Goal: Information Seeking & Learning: Learn about a topic

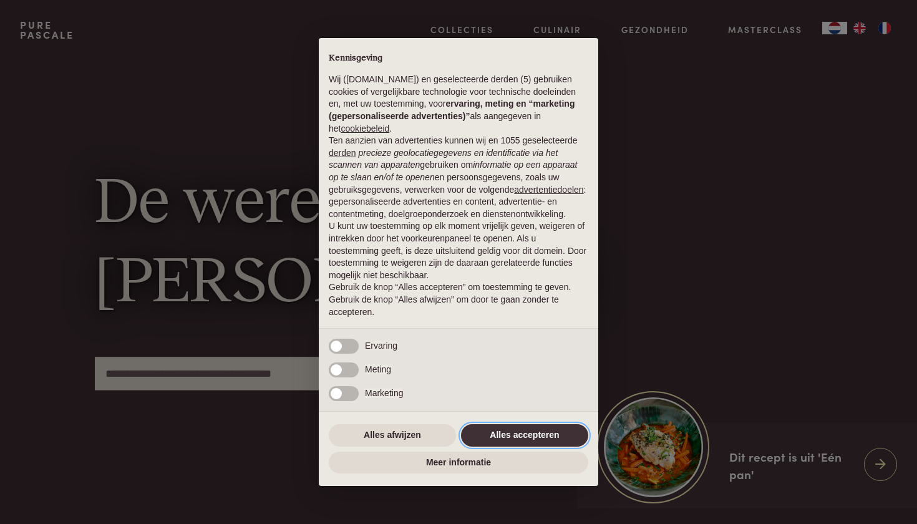
click at [511, 439] on button "Alles accepteren" at bounding box center [524, 435] width 127 height 22
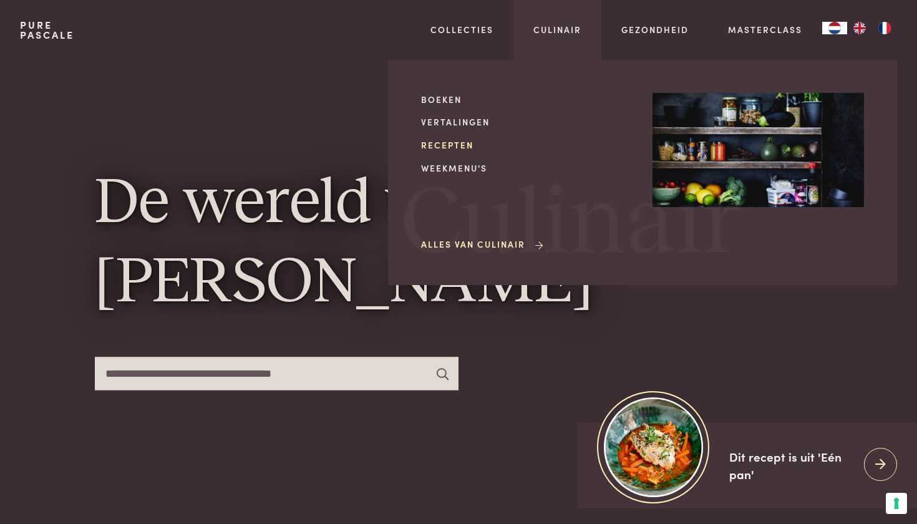
click at [445, 144] on link "Recepten" at bounding box center [526, 144] width 211 height 13
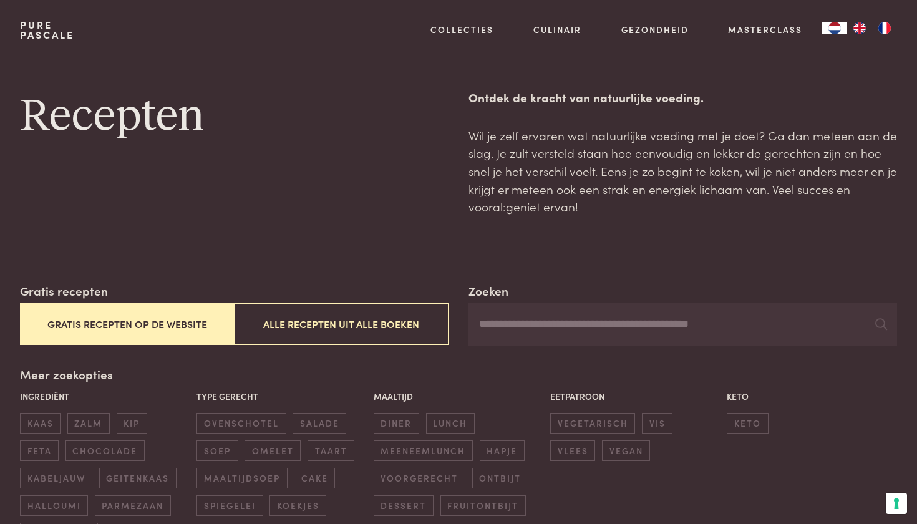
scroll to position [6, 0]
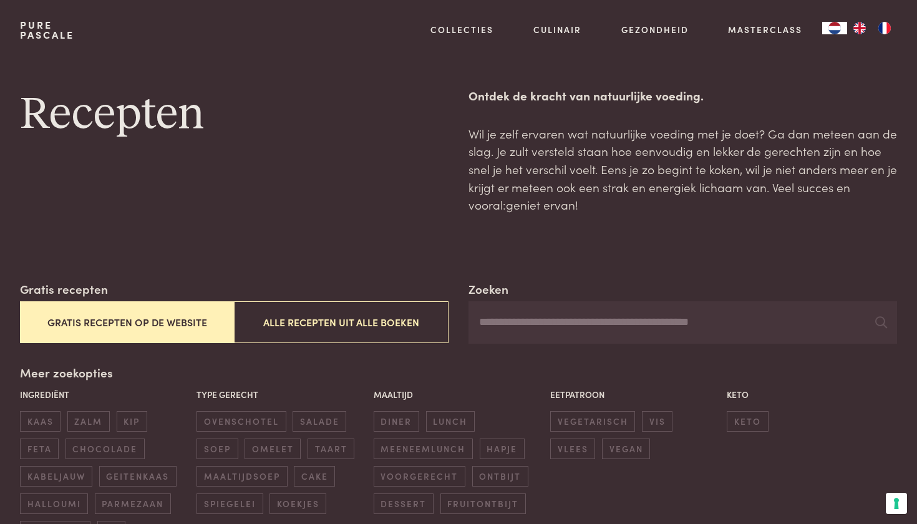
click at [173, 316] on button "Gratis recepten op de website" at bounding box center [127, 322] width 215 height 42
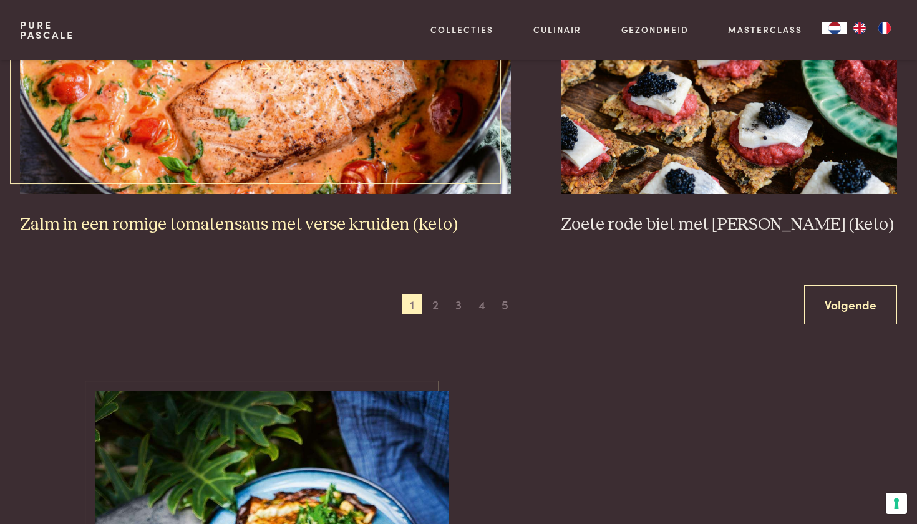
scroll to position [2476, 0]
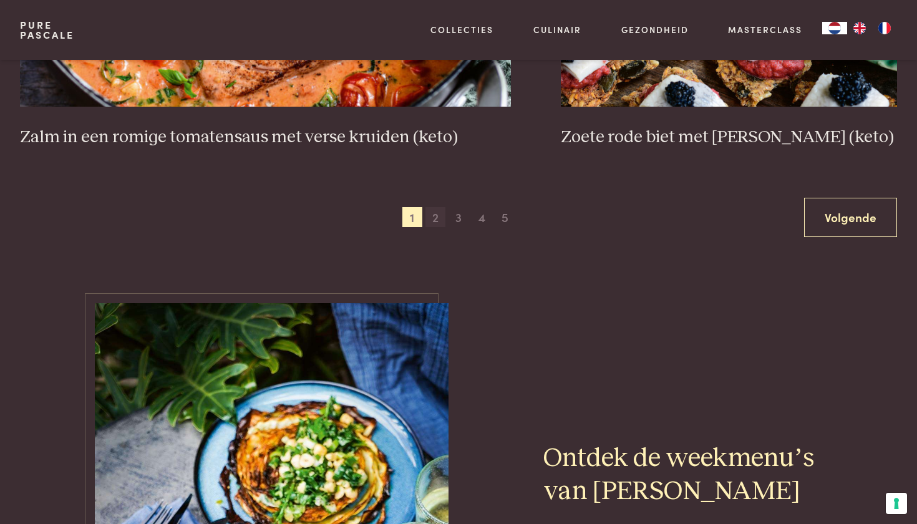
click at [434, 213] on span "2" at bounding box center [435, 217] width 20 height 20
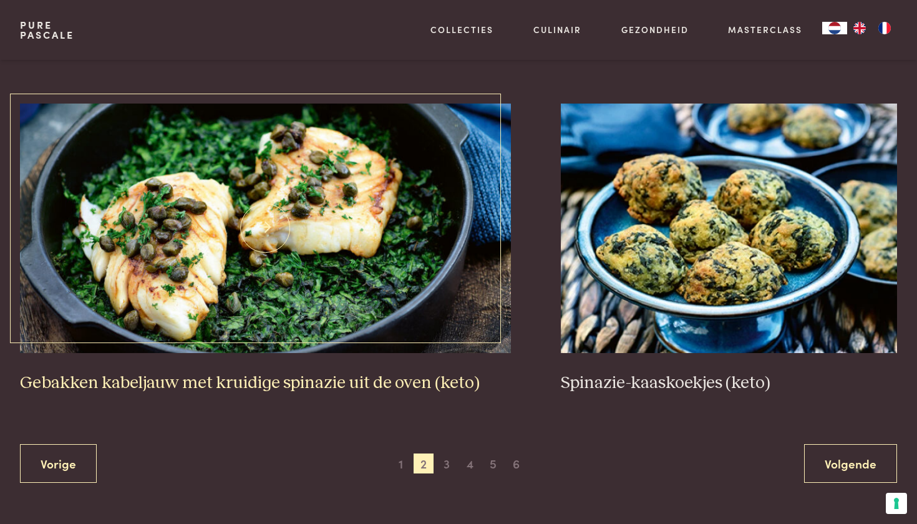
scroll to position [2252, 0]
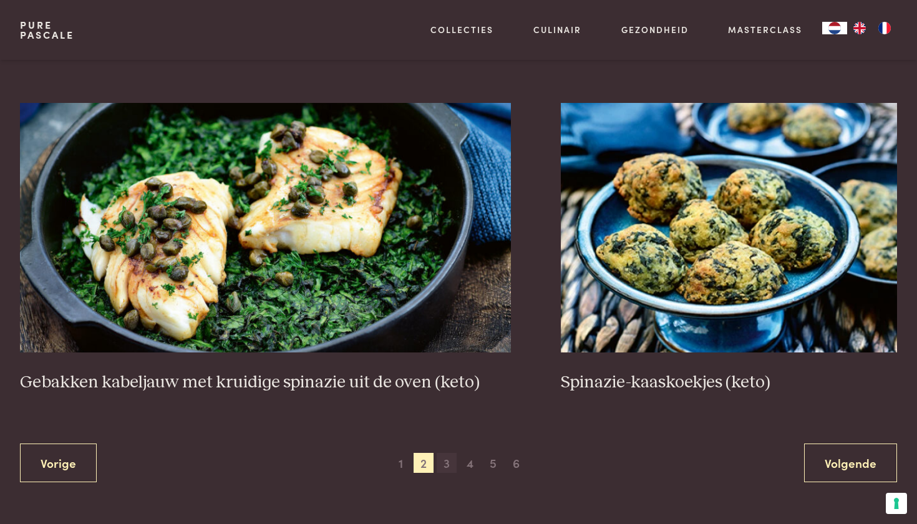
click at [447, 453] on span "3" at bounding box center [447, 463] width 20 height 20
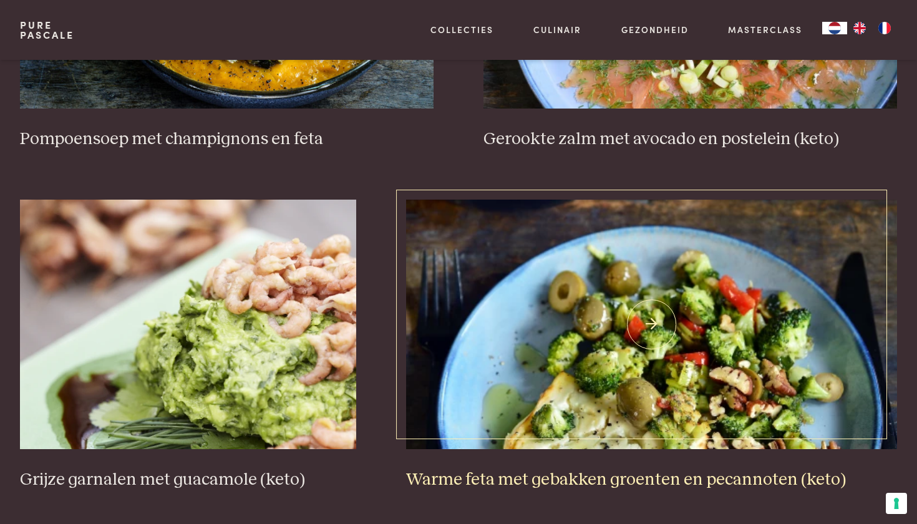
scroll to position [1836, 0]
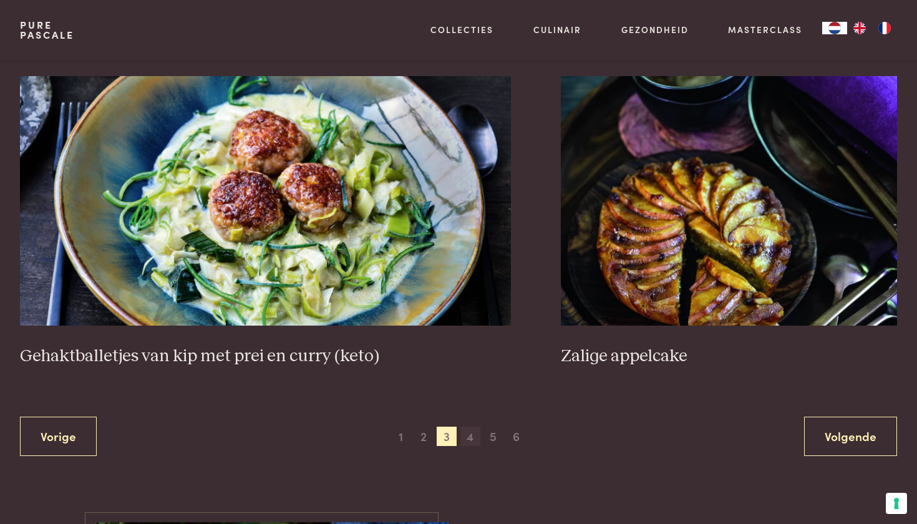
click at [473, 434] on span "4" at bounding box center [470, 437] width 20 height 20
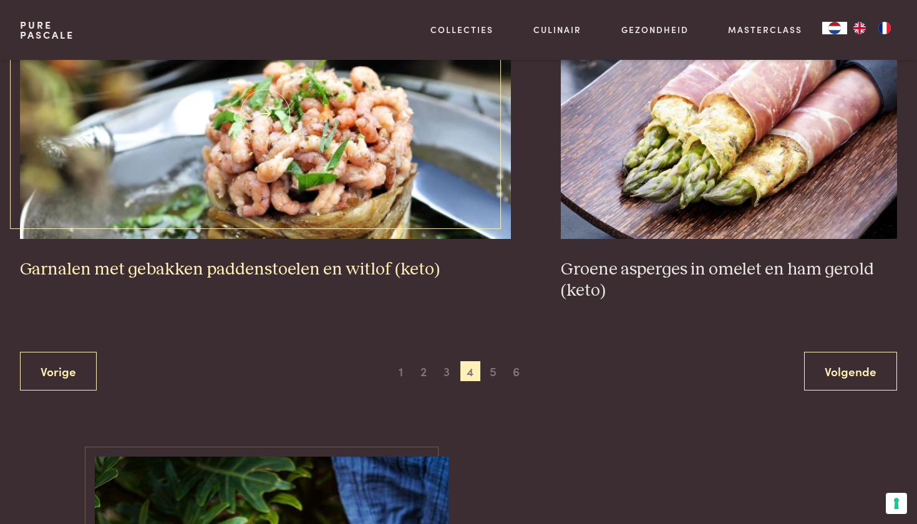
scroll to position [2358, 0]
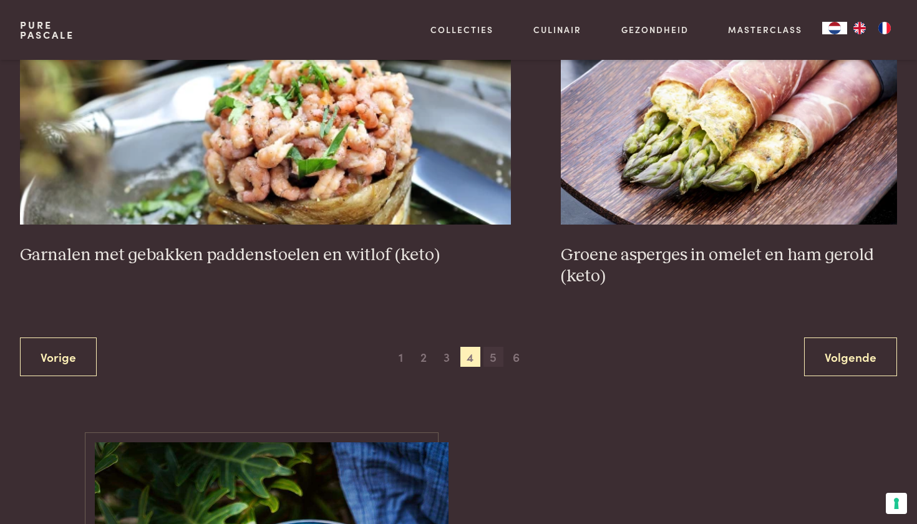
click at [492, 351] on span "5" at bounding box center [493, 357] width 20 height 20
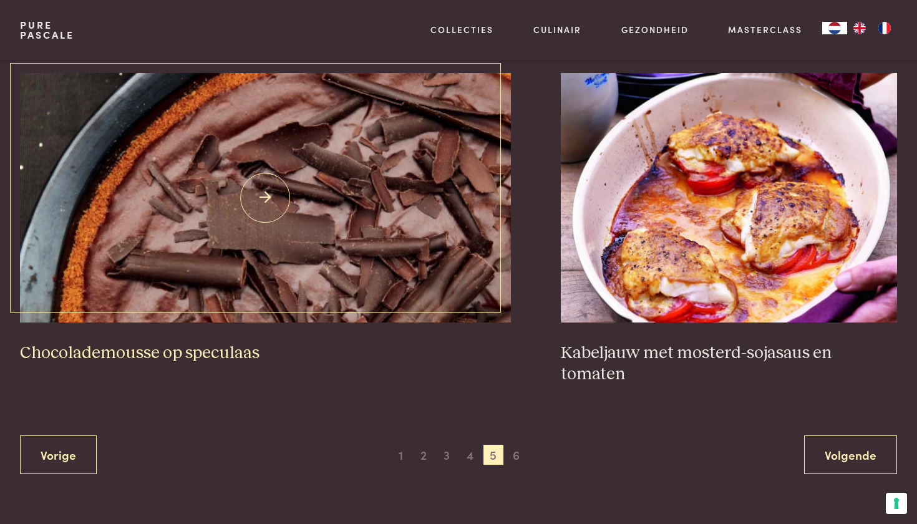
scroll to position [2261, 0]
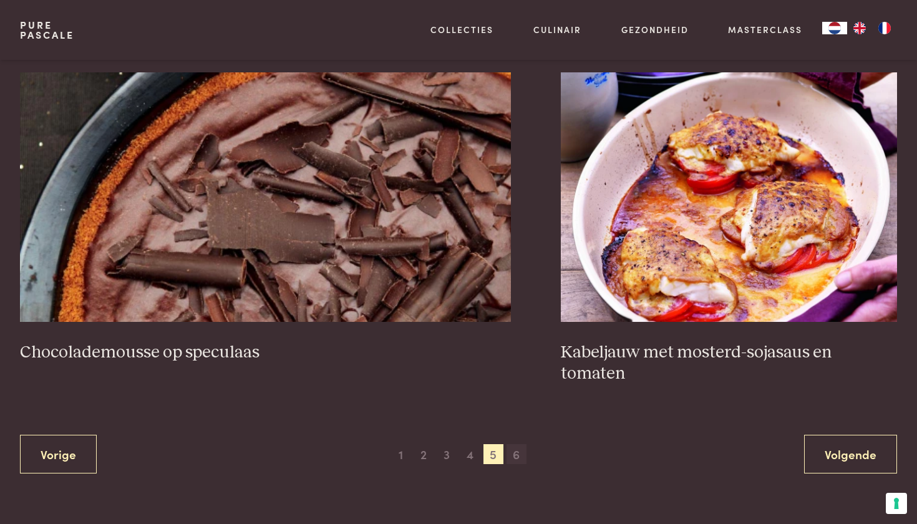
click at [517, 444] on span "6" at bounding box center [517, 454] width 20 height 20
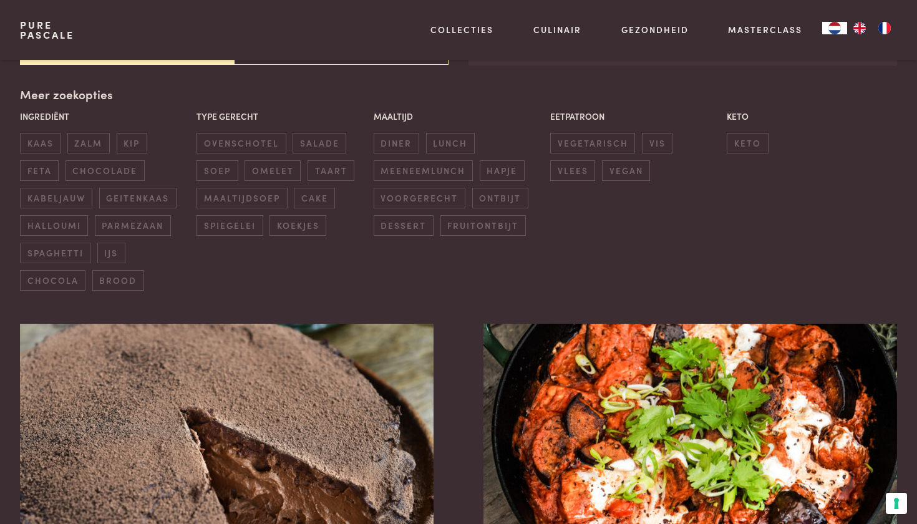
scroll to position [284, 0]
